Goal: Book appointment/travel/reservation

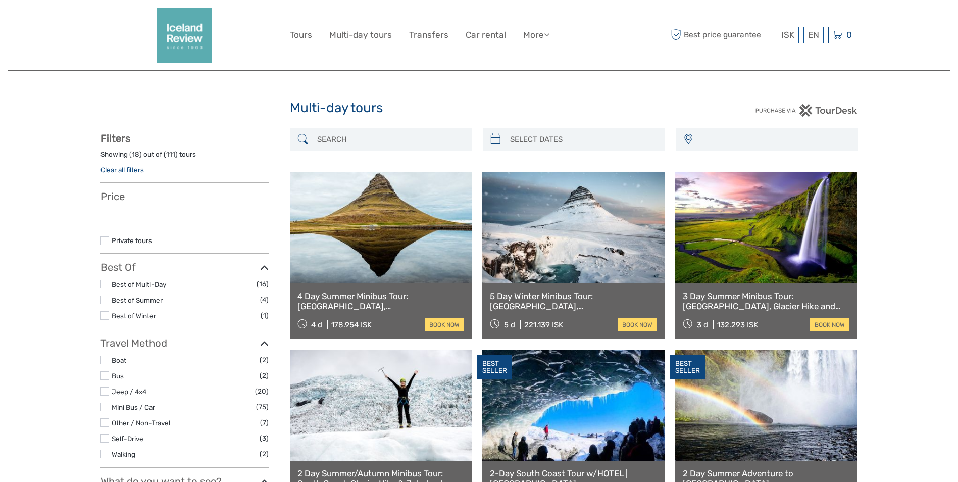
select select
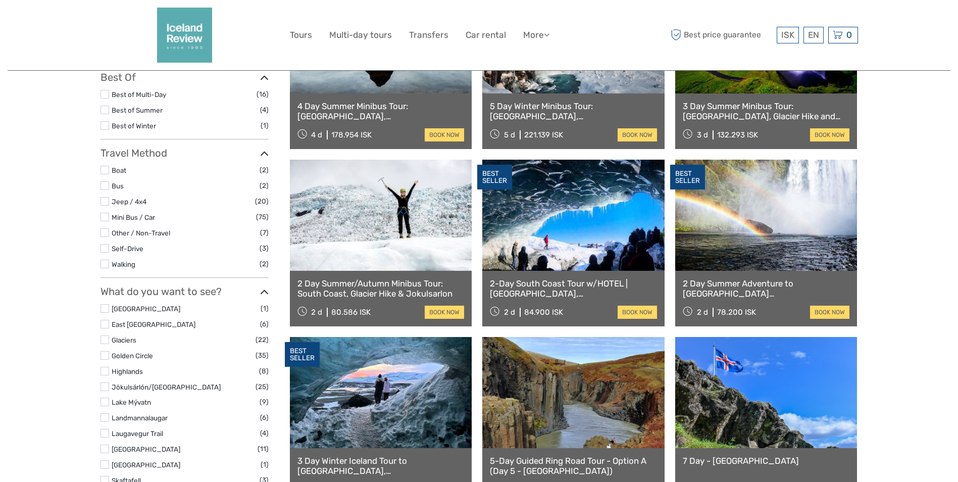
select select
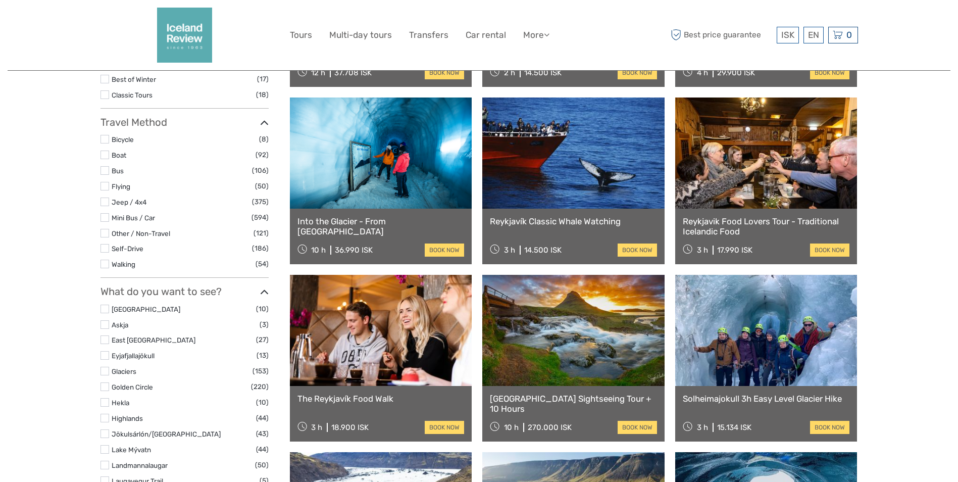
scroll to position [253, 0]
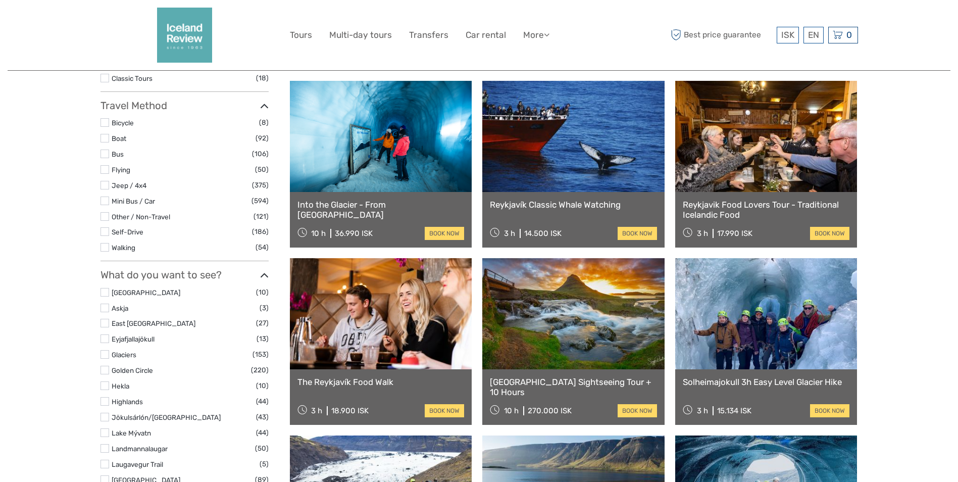
select select
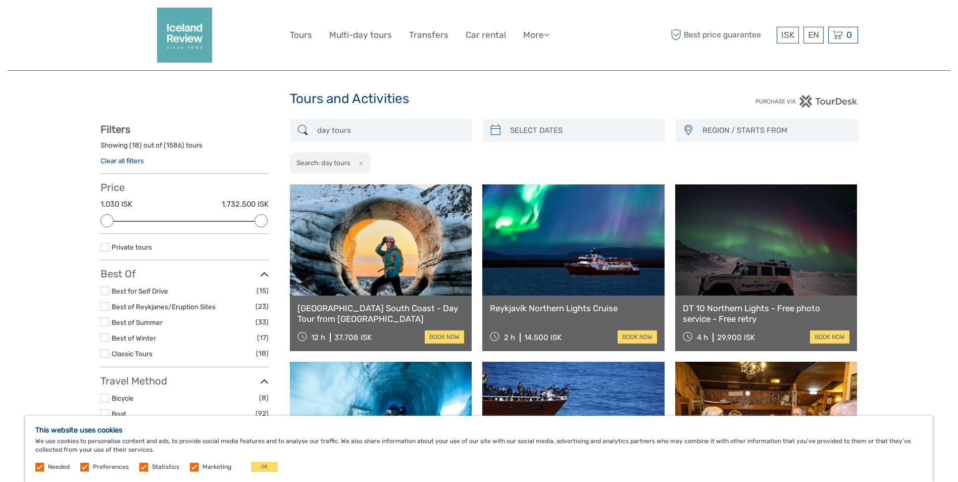
scroll to position [0, 0]
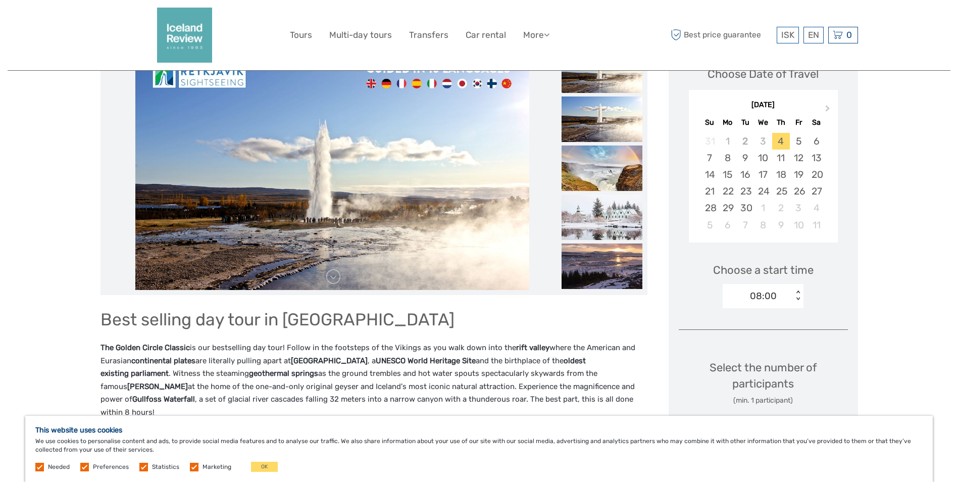
scroll to position [51, 0]
